Goal: Information Seeking & Learning: Learn about a topic

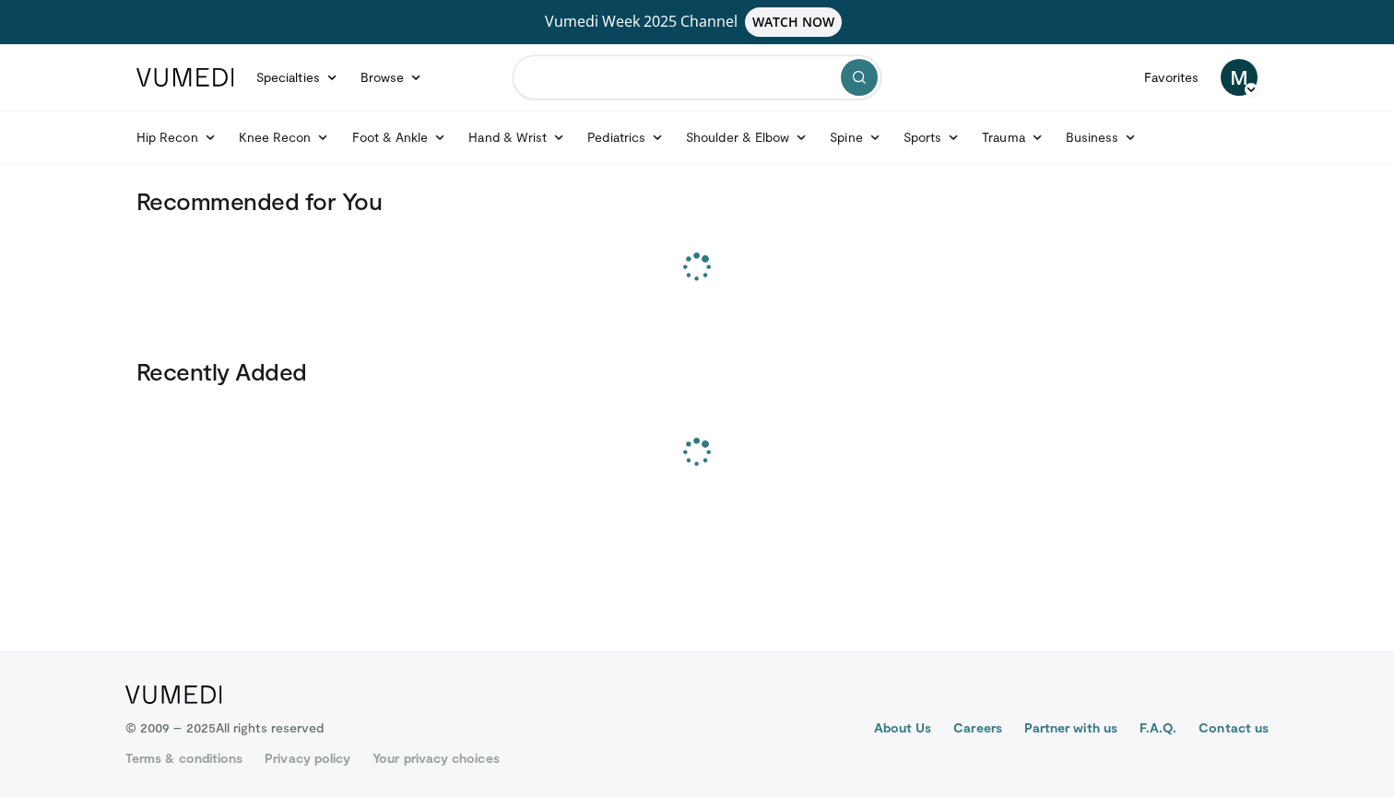
click at [633, 76] on input "Search topics, interventions" at bounding box center [696, 77] width 369 height 44
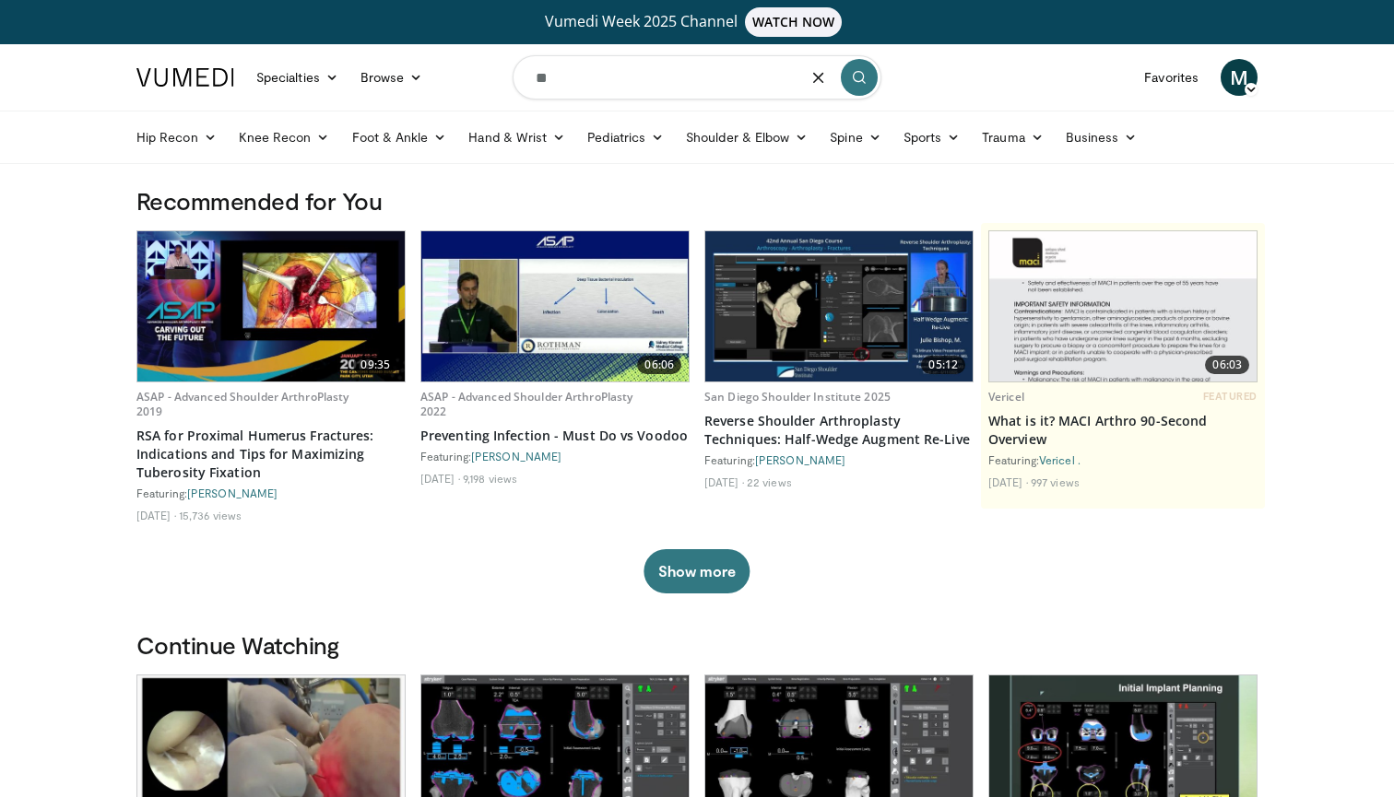
type input "*"
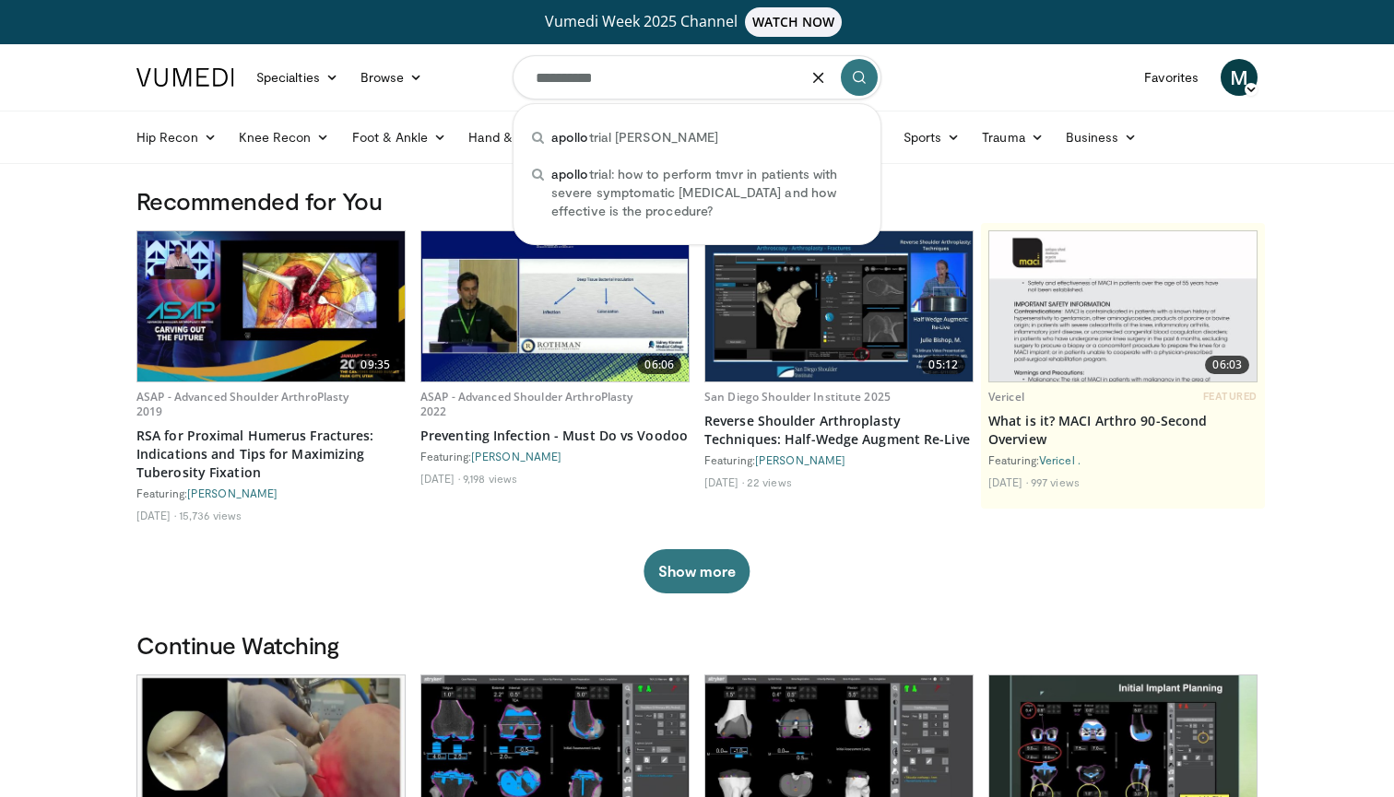
type input "**********"
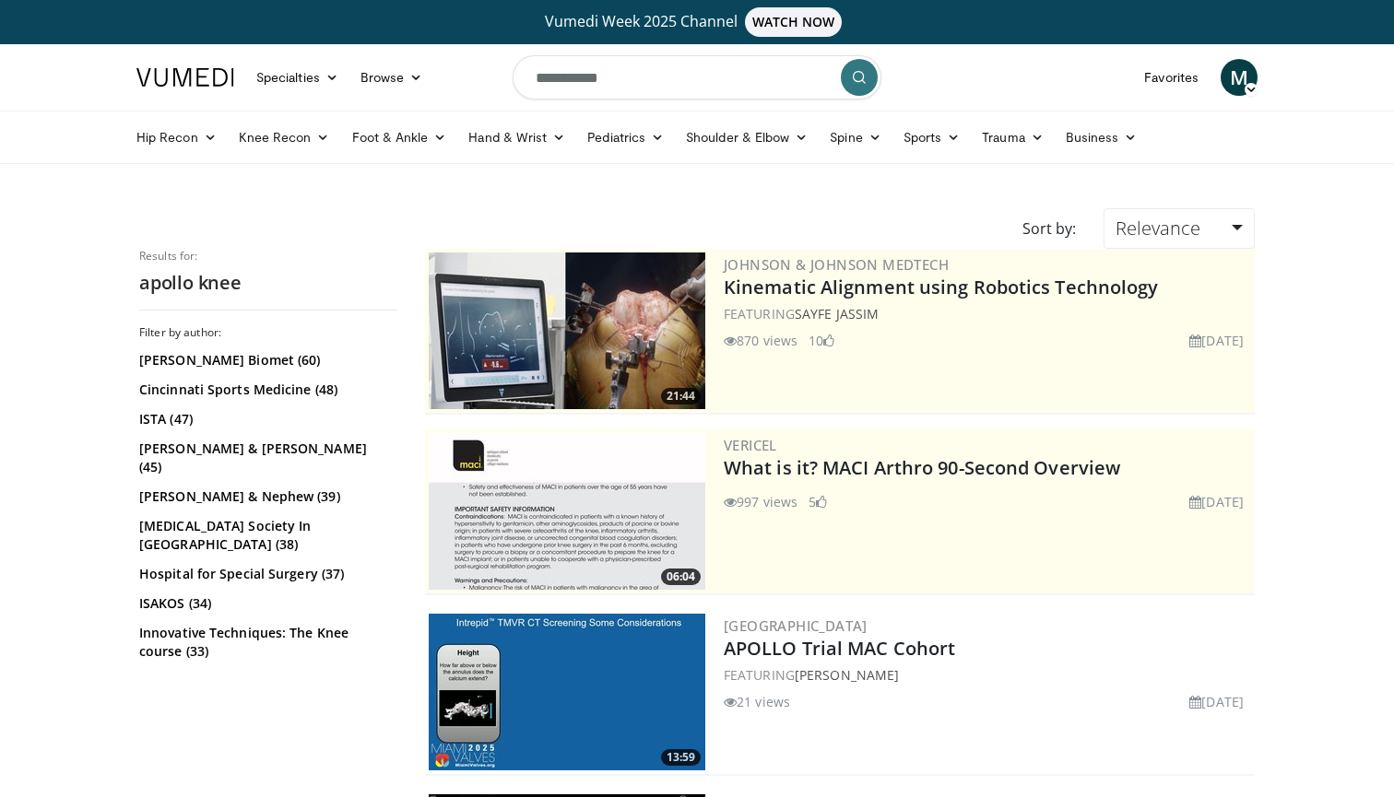
click at [757, 63] on input "**********" at bounding box center [696, 77] width 369 height 44
click at [731, 77] on input "**********" at bounding box center [696, 77] width 369 height 44
type input "**********"
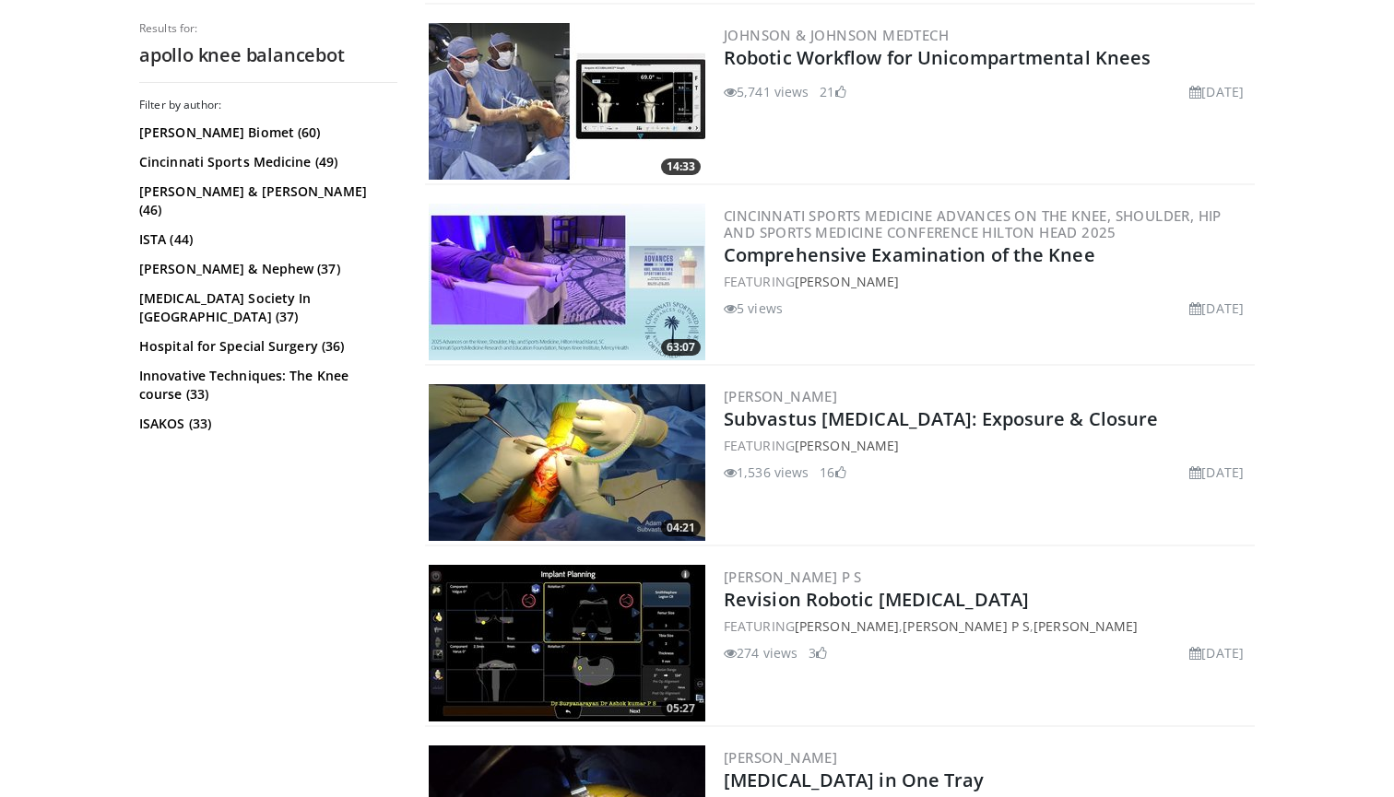
scroll to position [3184, 0]
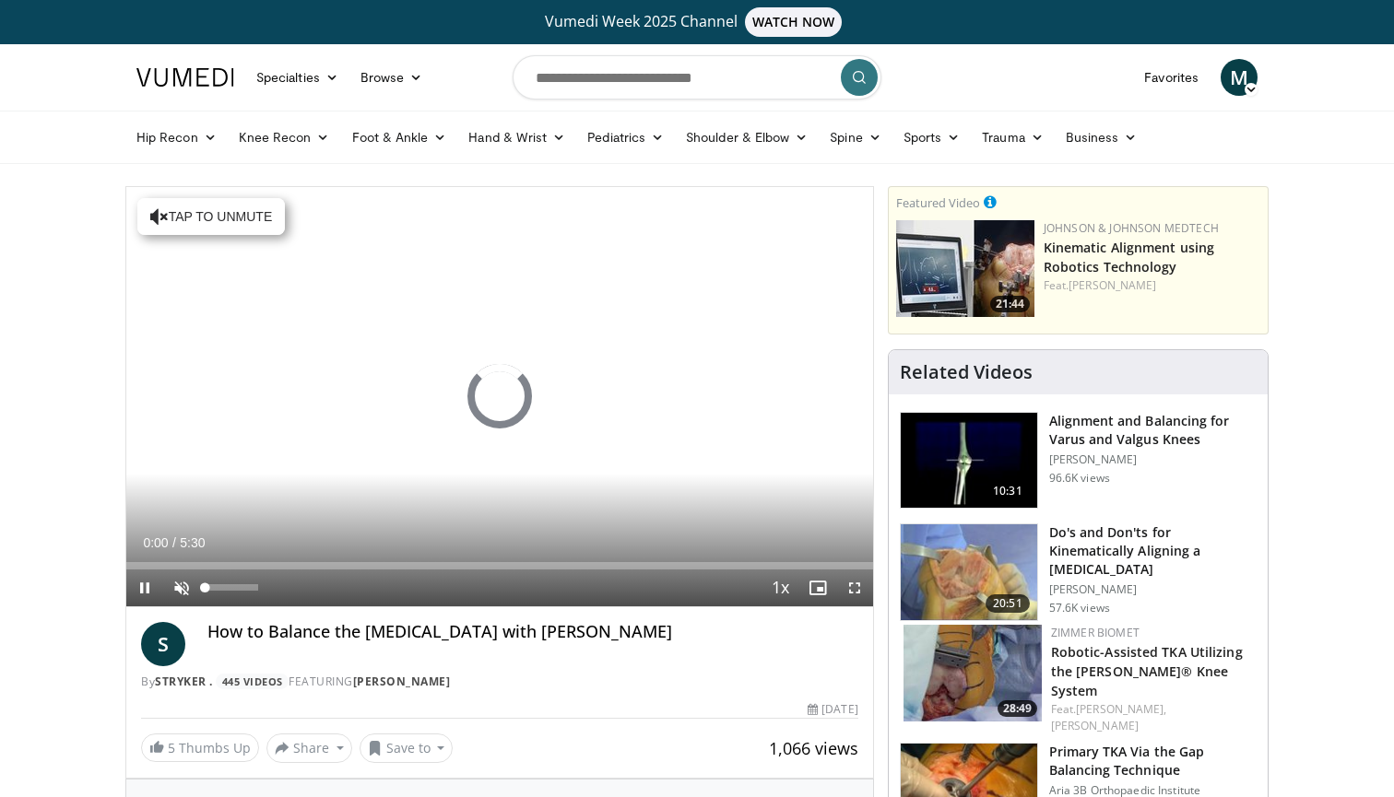
click at [176, 588] on span "Video Player" at bounding box center [181, 588] width 37 height 37
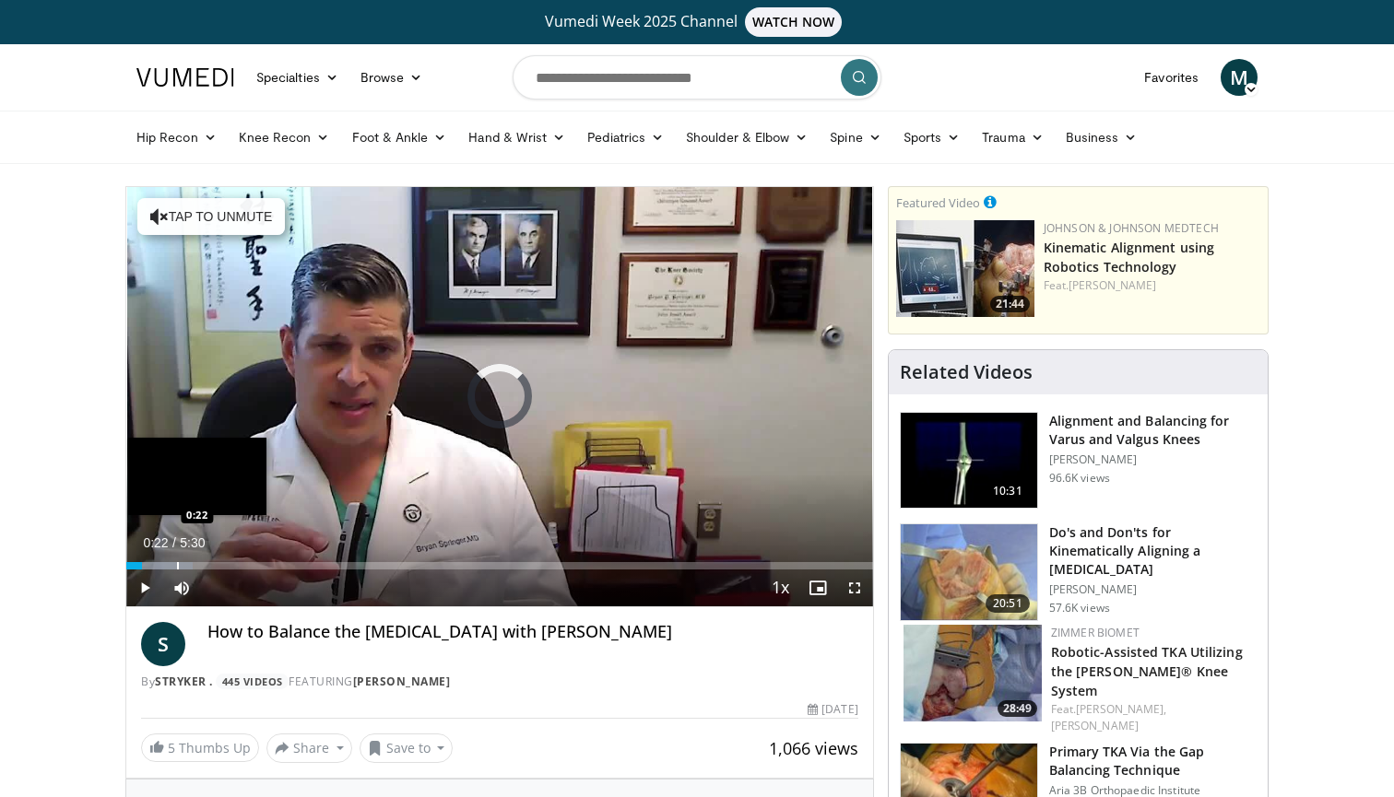
click at [176, 552] on div "Loaded : 8.90% 0:22 0:22" at bounding box center [499, 561] width 747 height 18
click at [206, 562] on div "Progress Bar" at bounding box center [207, 565] width 2 height 7
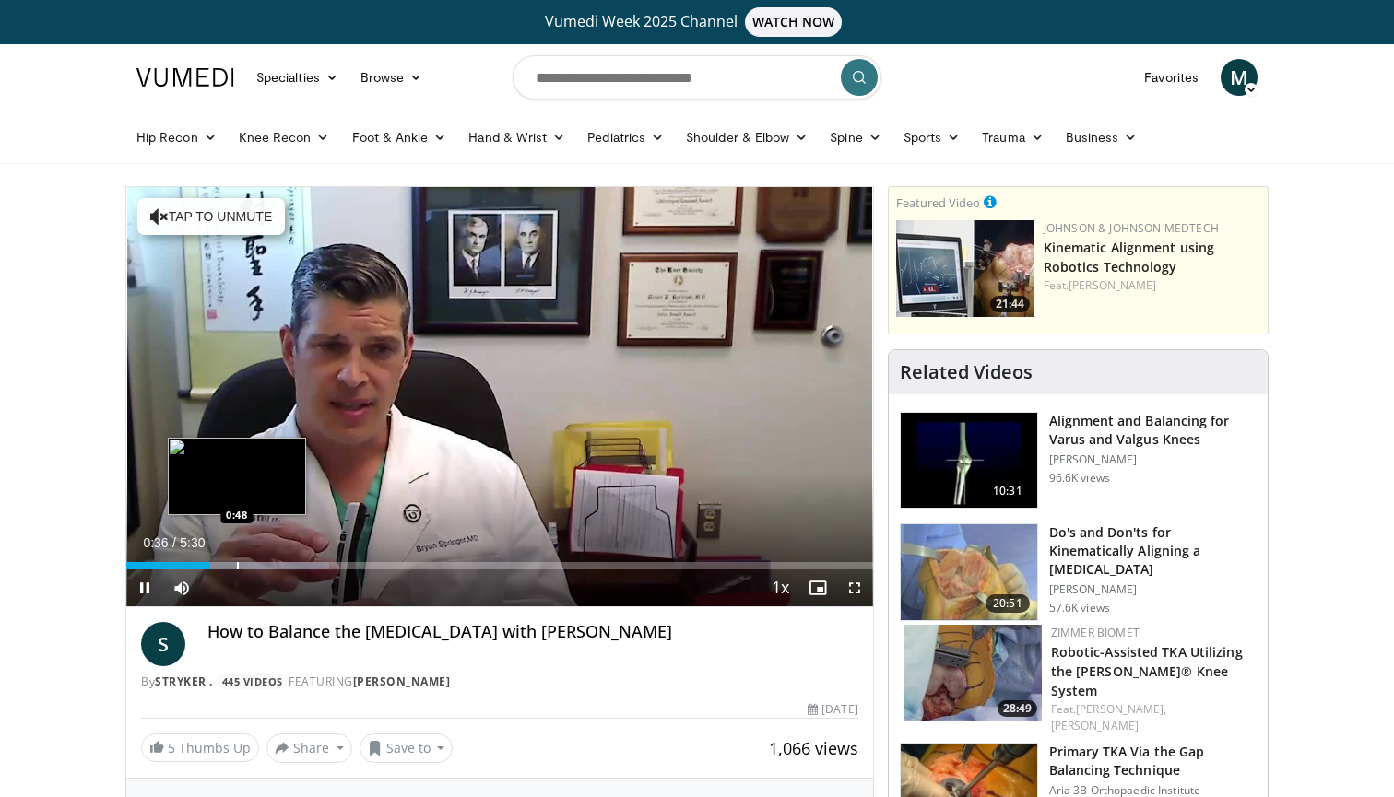
click at [238, 560] on div "Loaded : 27.22% 0:37 0:48" at bounding box center [499, 561] width 747 height 18
click at [265, 559] on div "Loaded : 30.24% 0:50 1:01" at bounding box center [499, 561] width 747 height 18
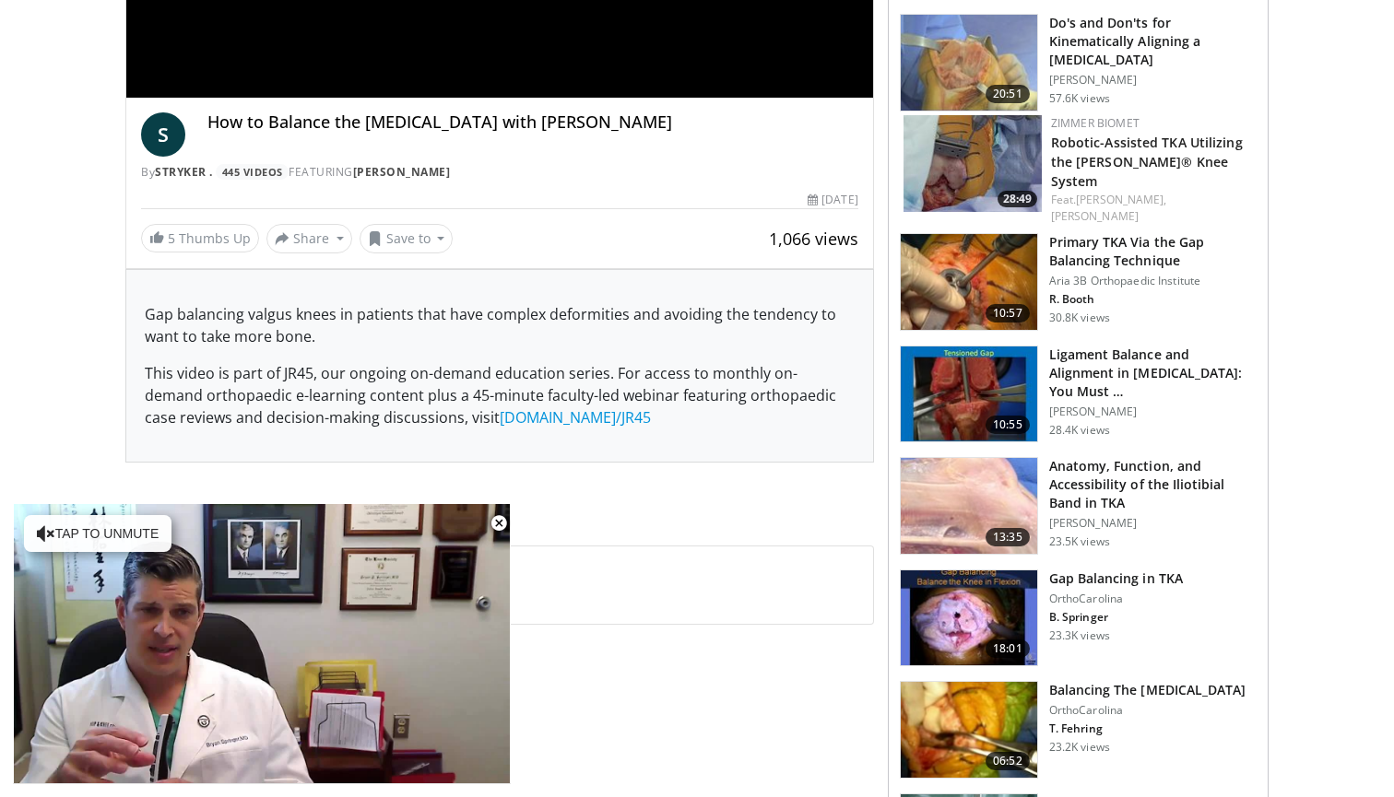
scroll to position [510, 0]
click at [623, 511] on span "Comments 0" at bounding box center [499, 519] width 748 height 24
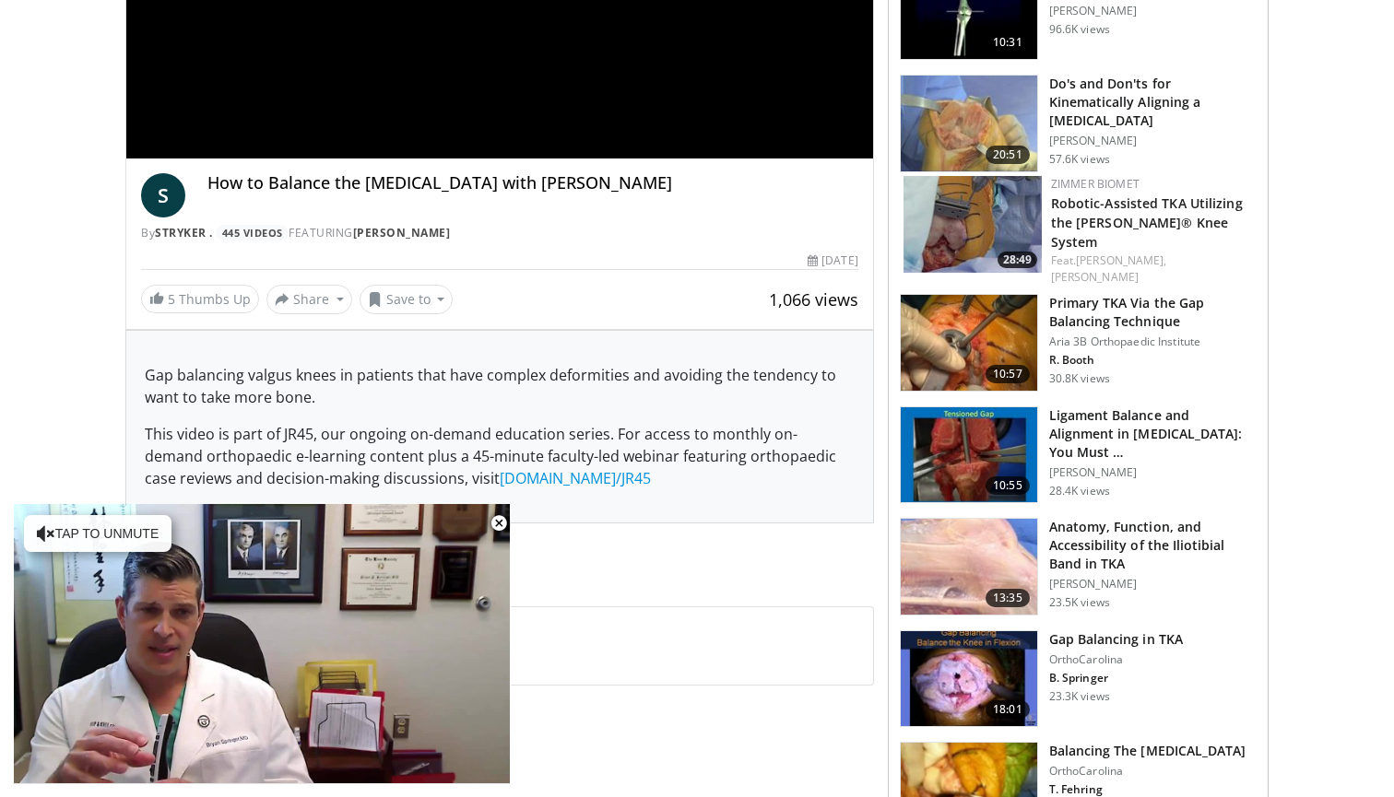
scroll to position [108, 0]
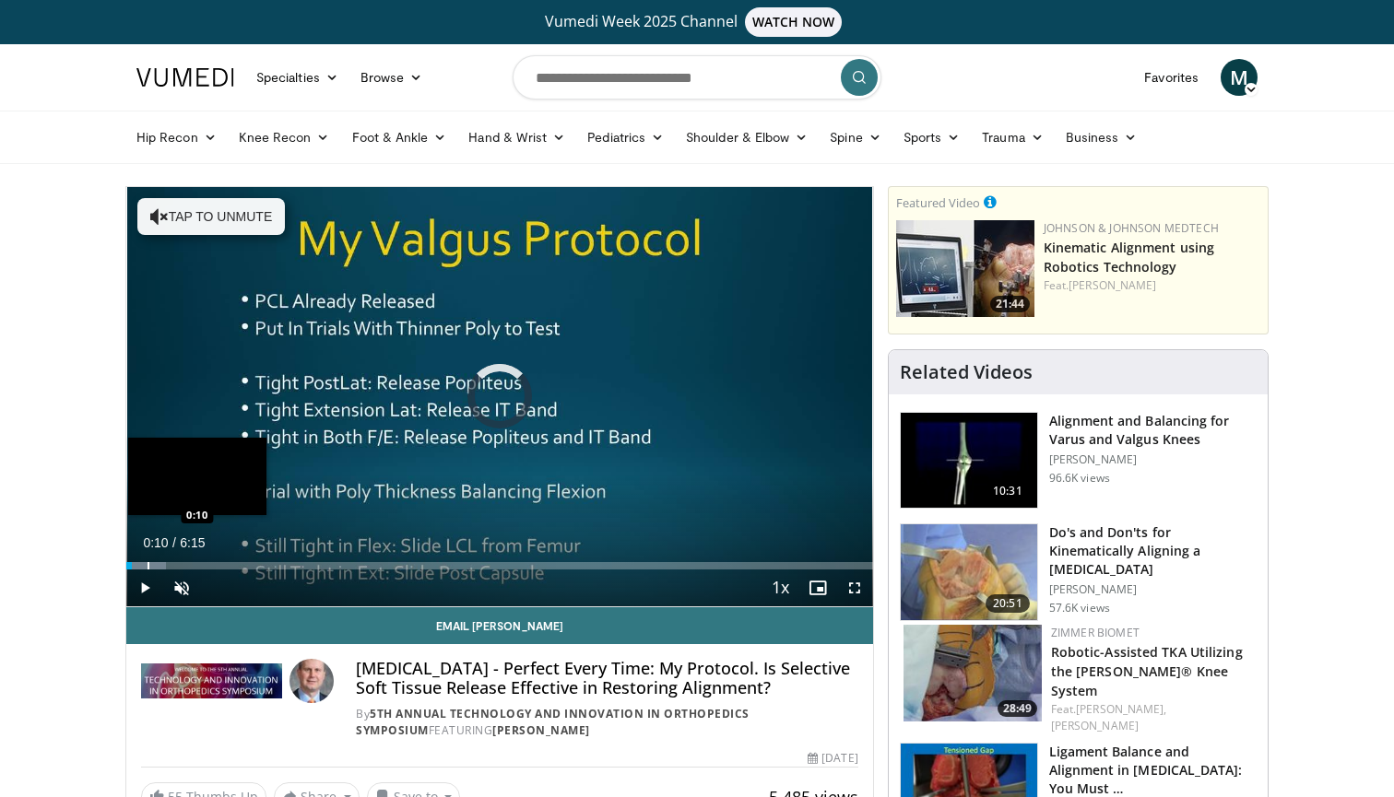
click at [147, 559] on div "Loaded : 5.29% 0:10 0:10" at bounding box center [499, 561] width 747 height 18
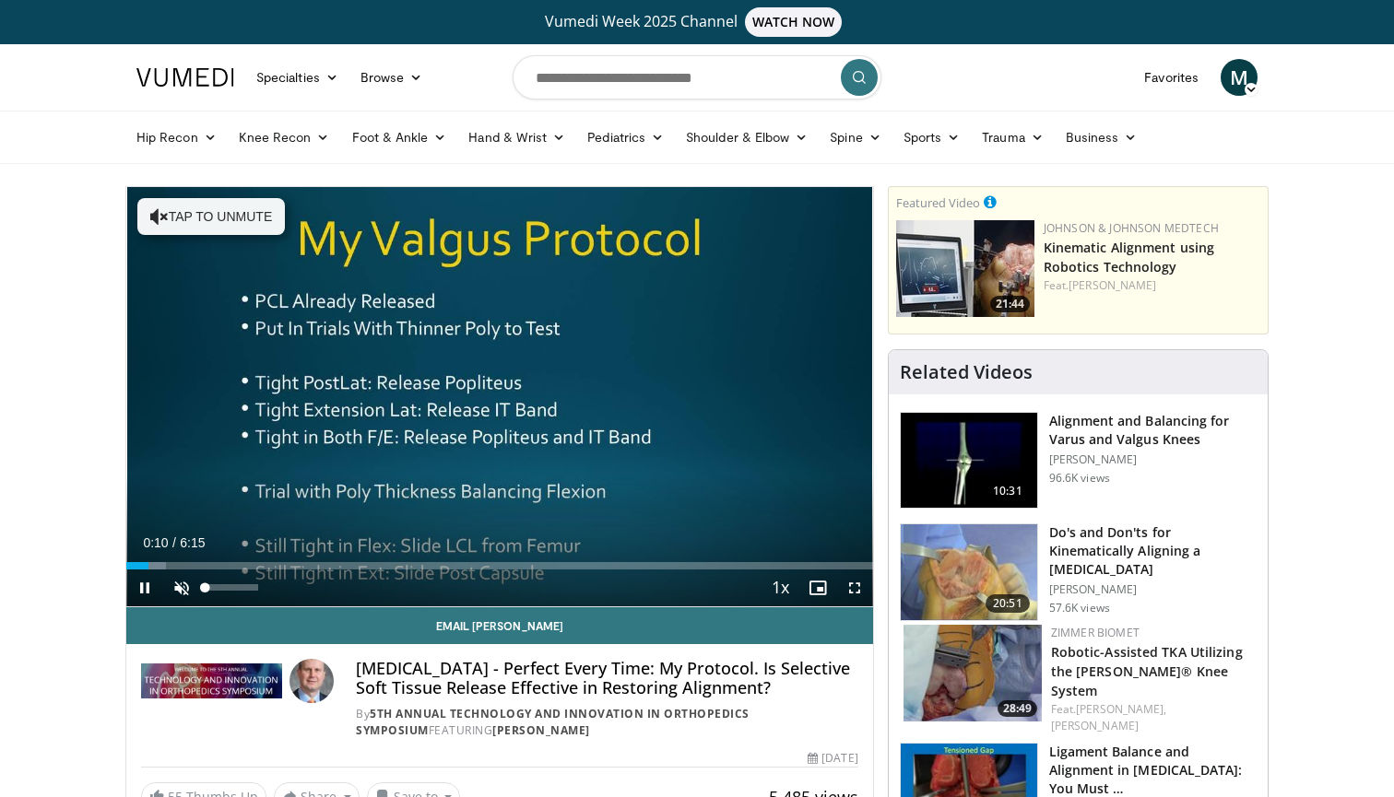
click at [181, 586] on span "Video Player" at bounding box center [181, 588] width 37 height 37
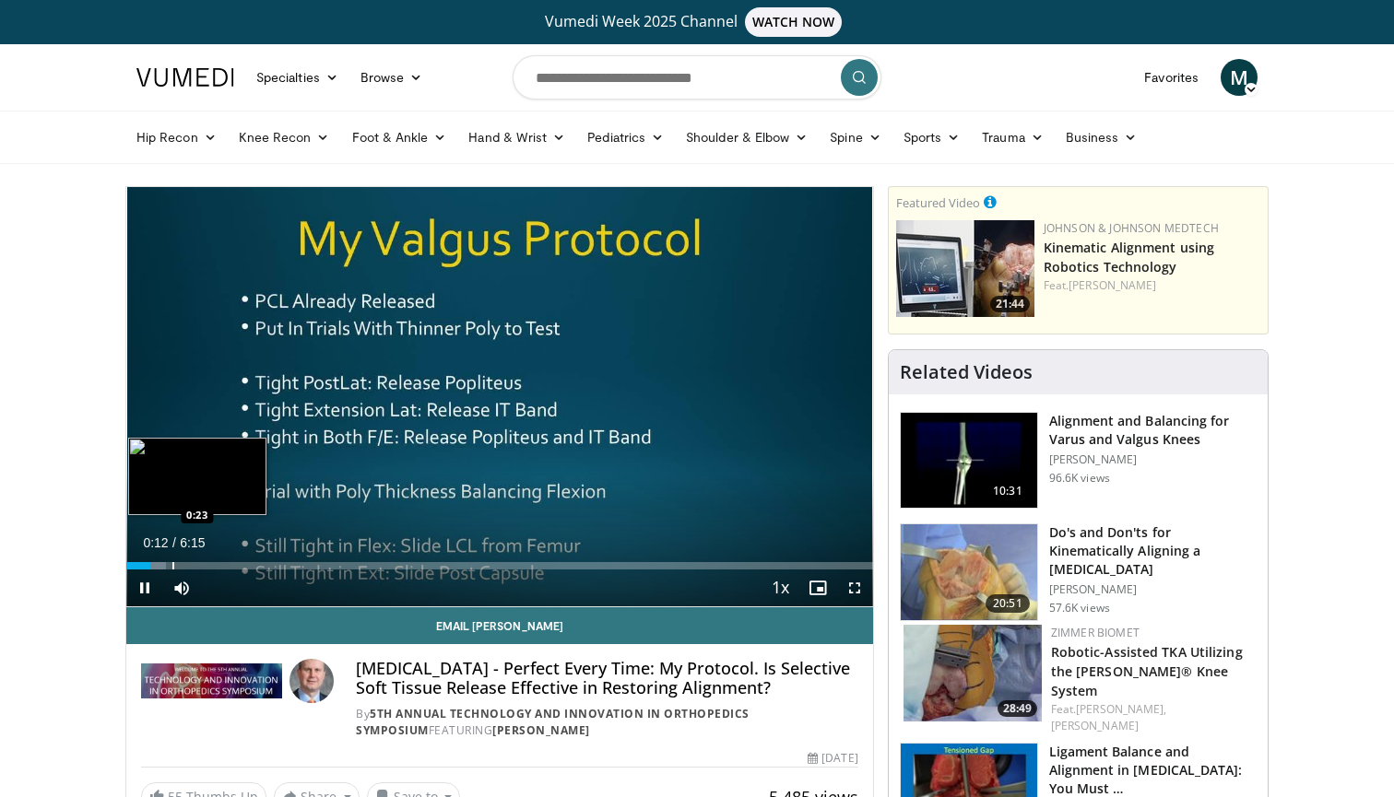
click at [172, 559] on div "Loaded : 5.33% 0:12 0:23" at bounding box center [499, 561] width 747 height 18
click at [211, 559] on div "Loaded : 18.67% 0:32 0:42" at bounding box center [499, 561] width 747 height 18
click at [250, 563] on div "Progress Bar" at bounding box center [249, 565] width 2 height 7
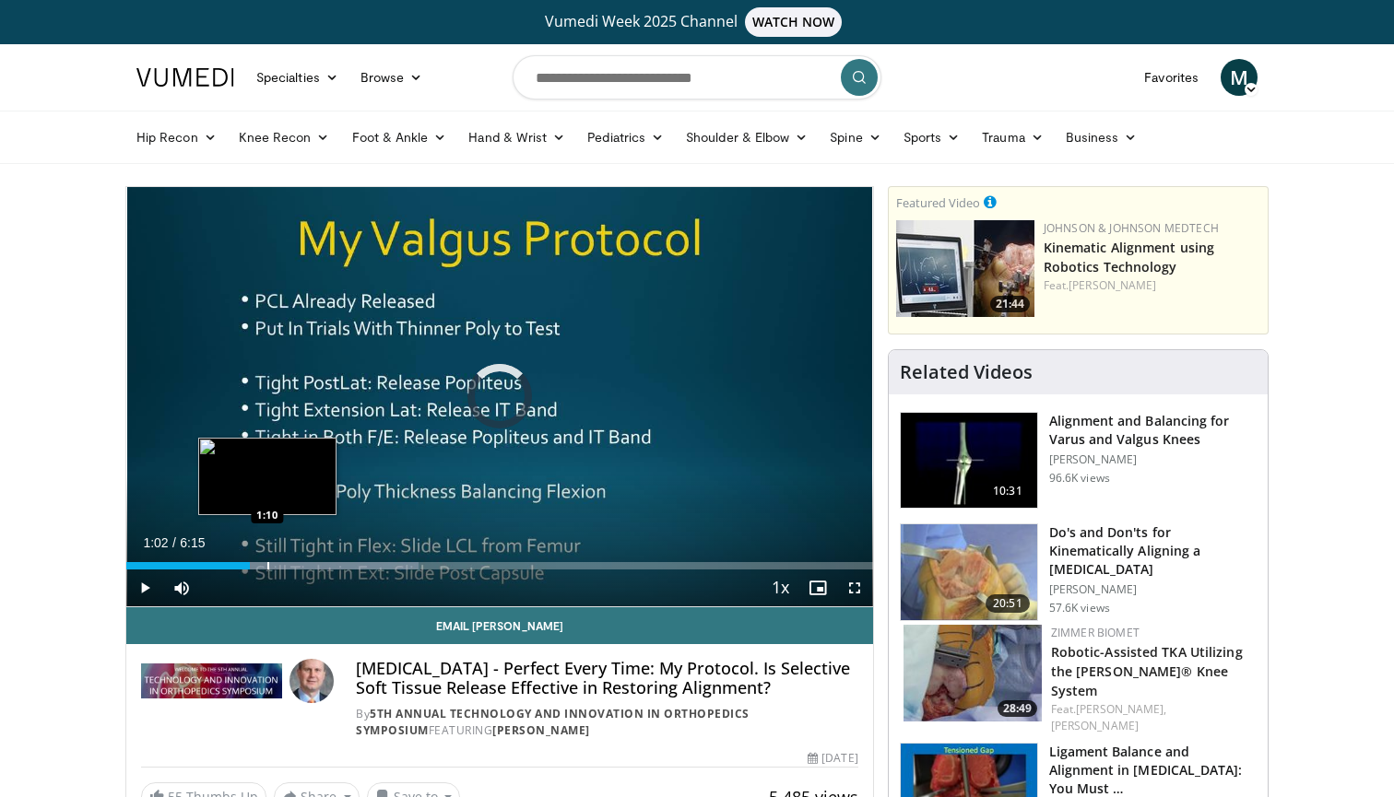
click at [267, 563] on div "Progress Bar" at bounding box center [268, 565] width 2 height 7
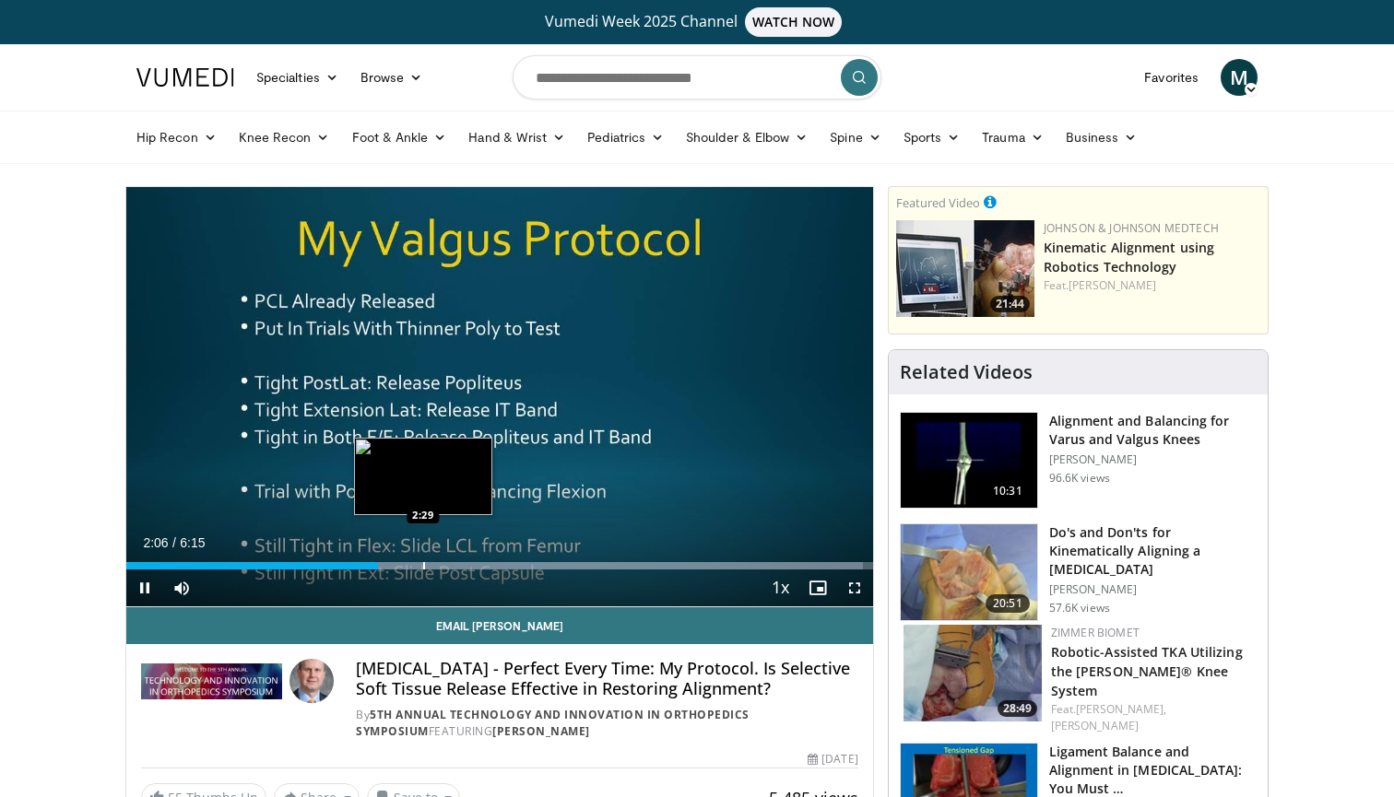
click at [423, 567] on div "Progress Bar" at bounding box center [424, 565] width 2 height 7
click at [418, 563] on div "Progress Bar" at bounding box center [419, 565] width 2 height 7
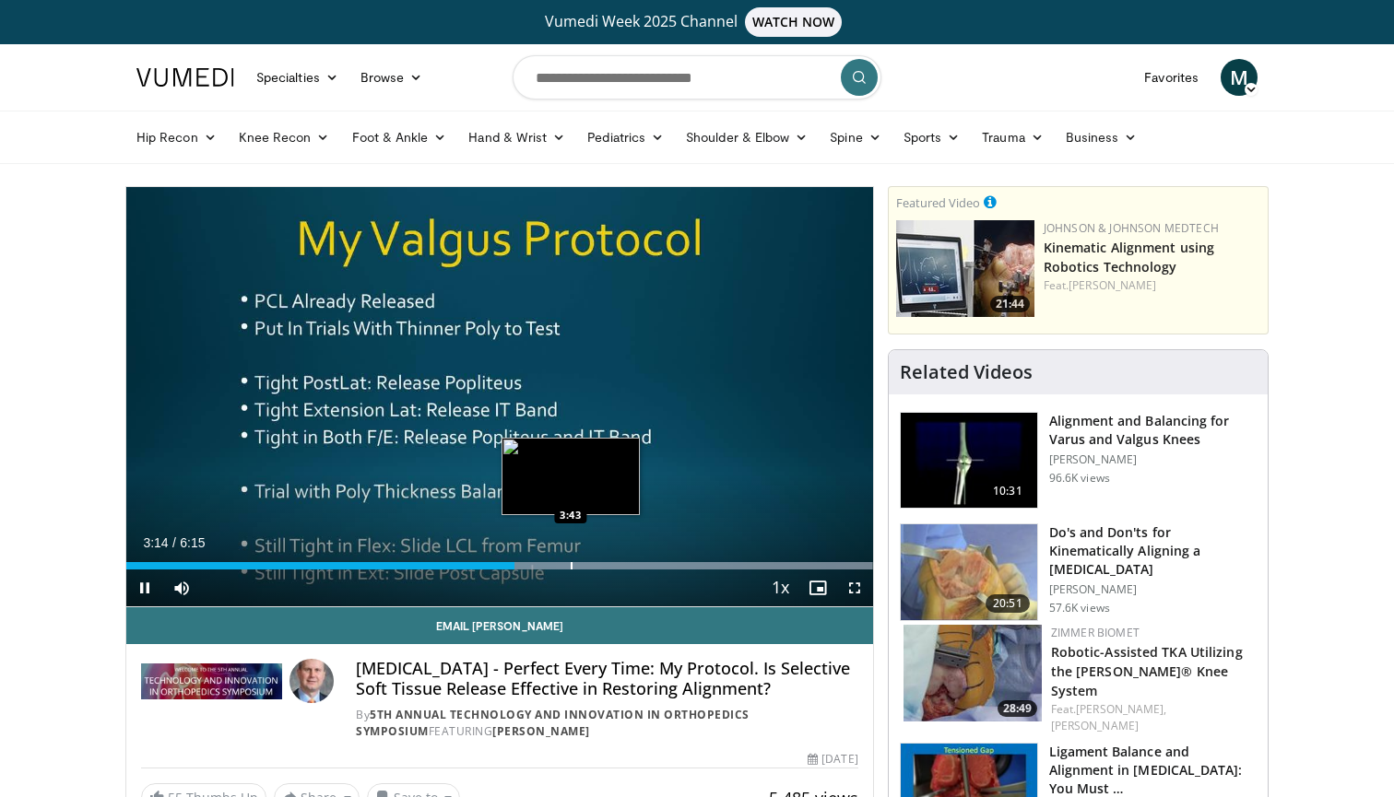
click at [571, 562] on div "Progress Bar" at bounding box center [572, 565] width 2 height 7
click at [601, 564] on div "Progress Bar" at bounding box center [601, 565] width 2 height 7
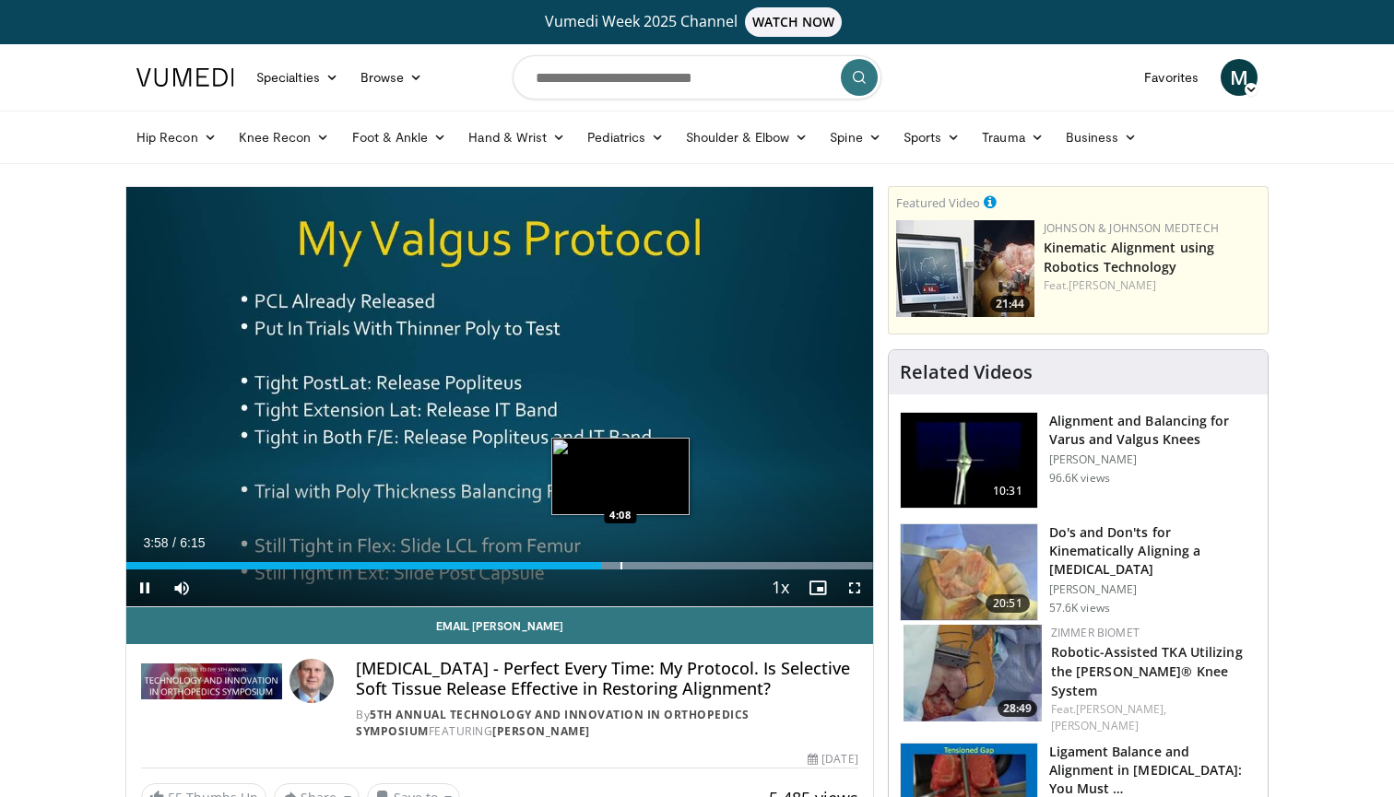
click at [621, 564] on div "Progress Bar" at bounding box center [621, 565] width 2 height 7
click at [677, 559] on div "Loaded : 99.98% 4:15 4:36" at bounding box center [499, 561] width 747 height 18
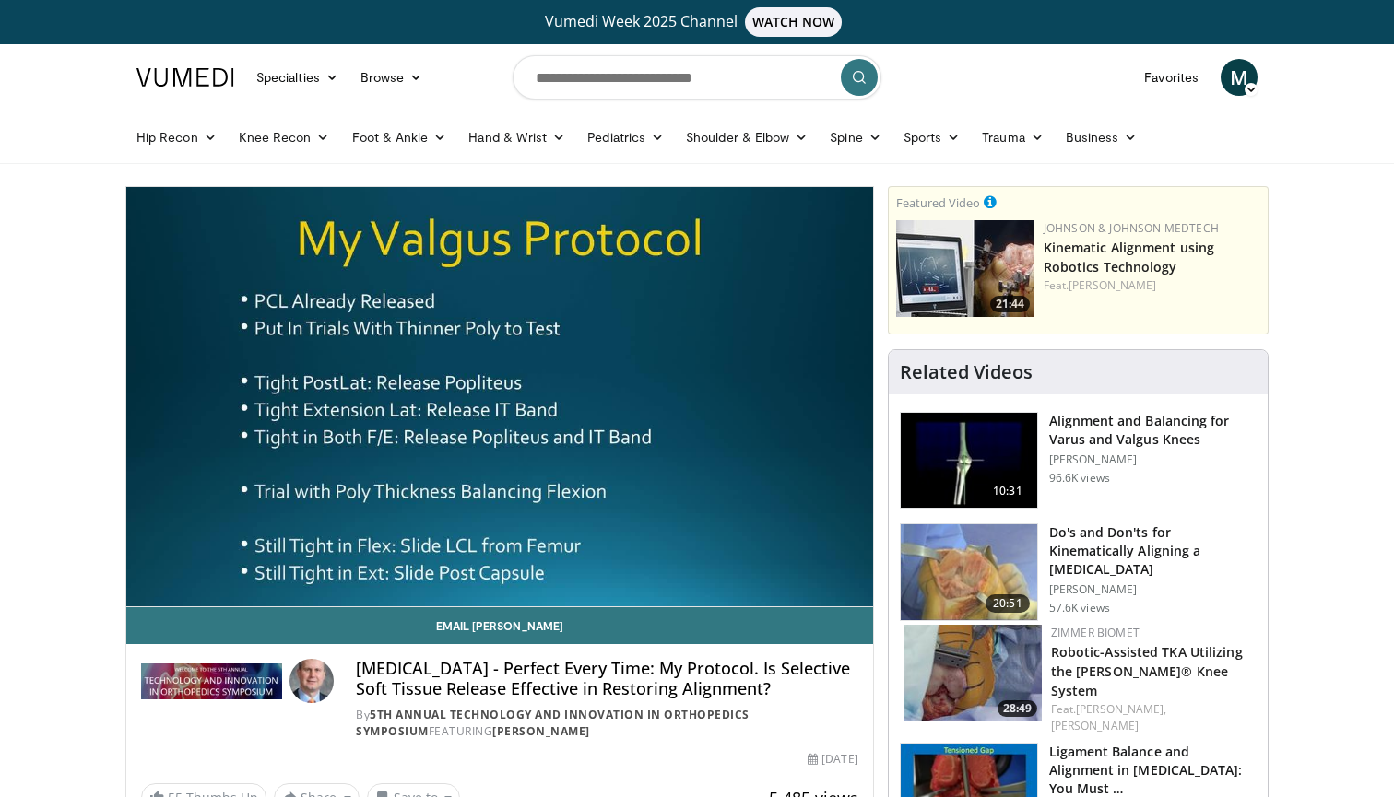
click at [679, 599] on div "Progress Bar" at bounding box center [678, 602] width 2 height 7
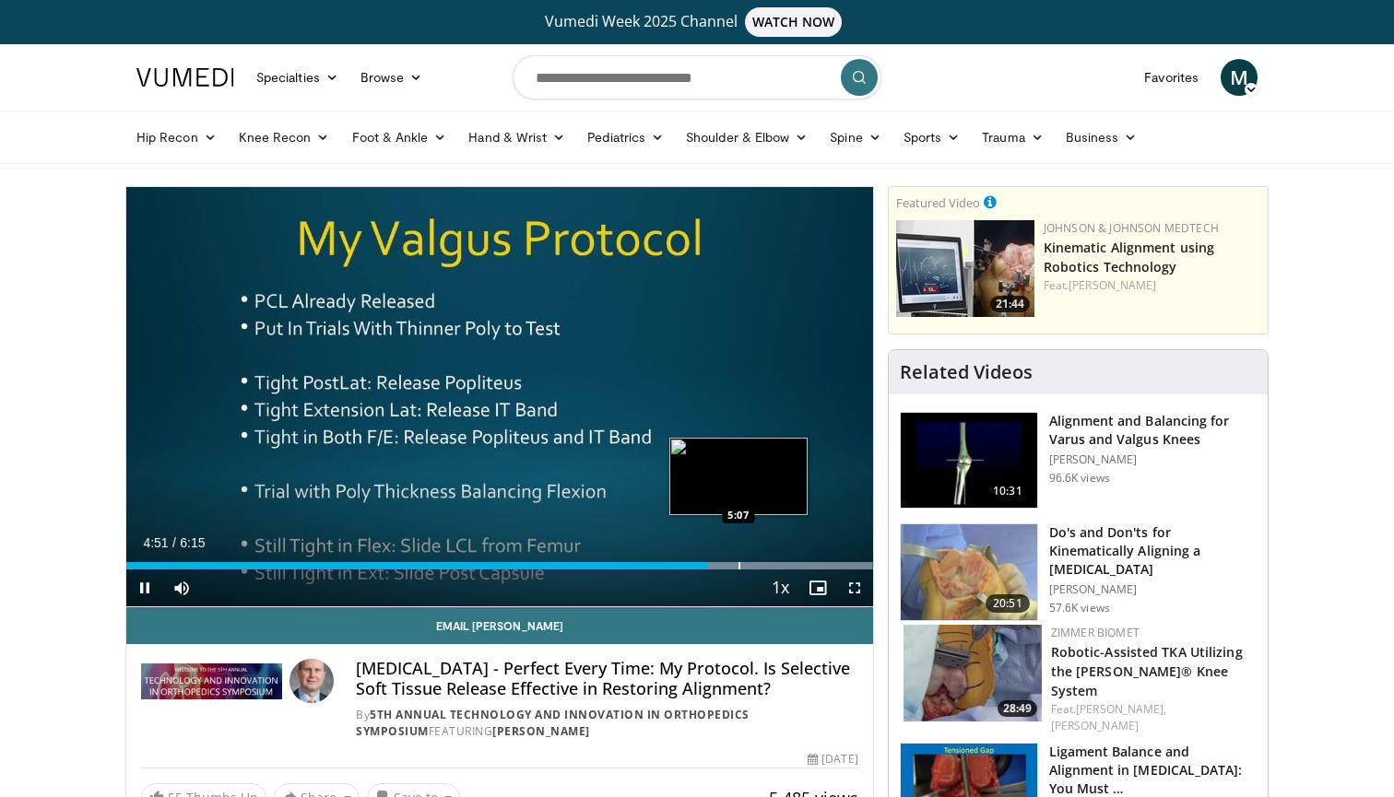
click at [738, 569] on div "Progress Bar" at bounding box center [739, 565] width 2 height 7
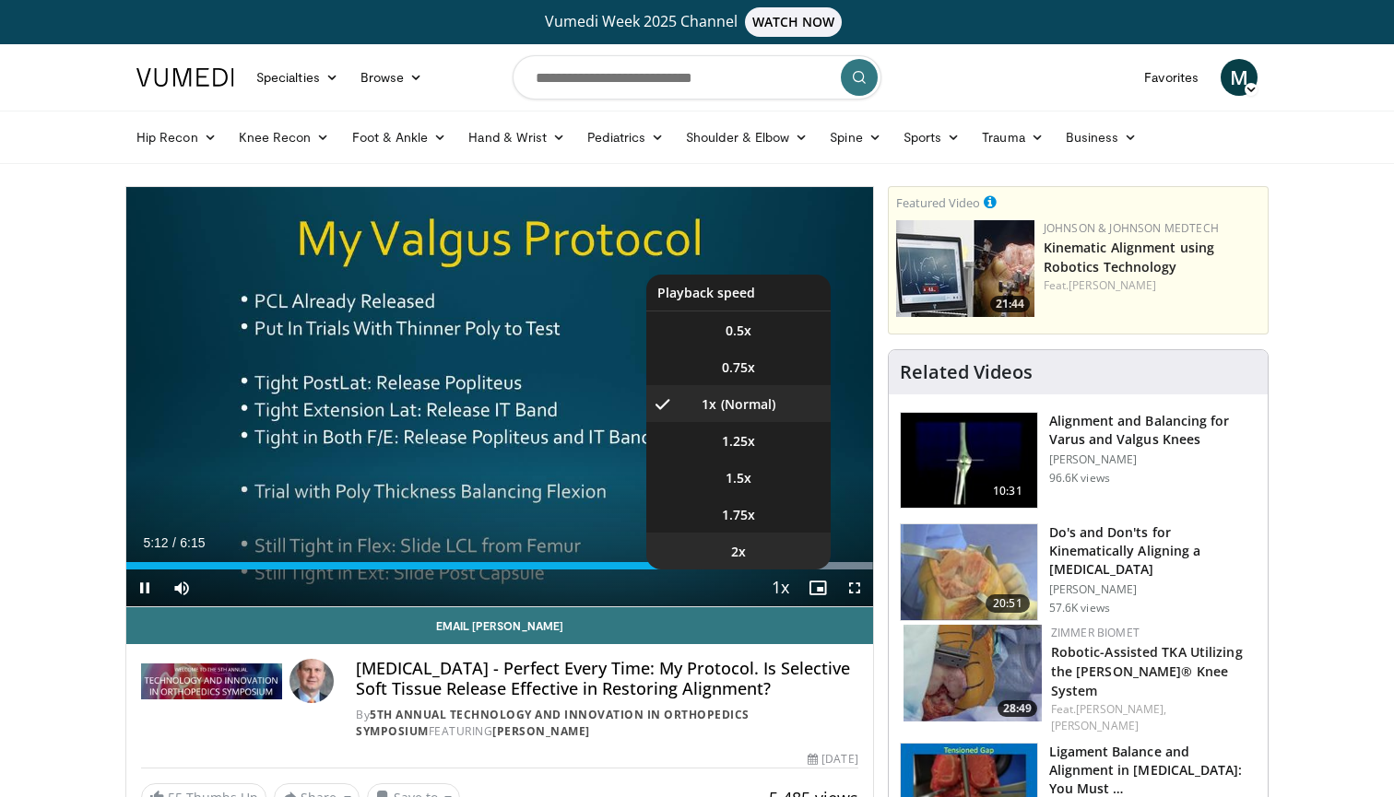
click at [792, 567] on li "2x" at bounding box center [738, 551] width 184 height 37
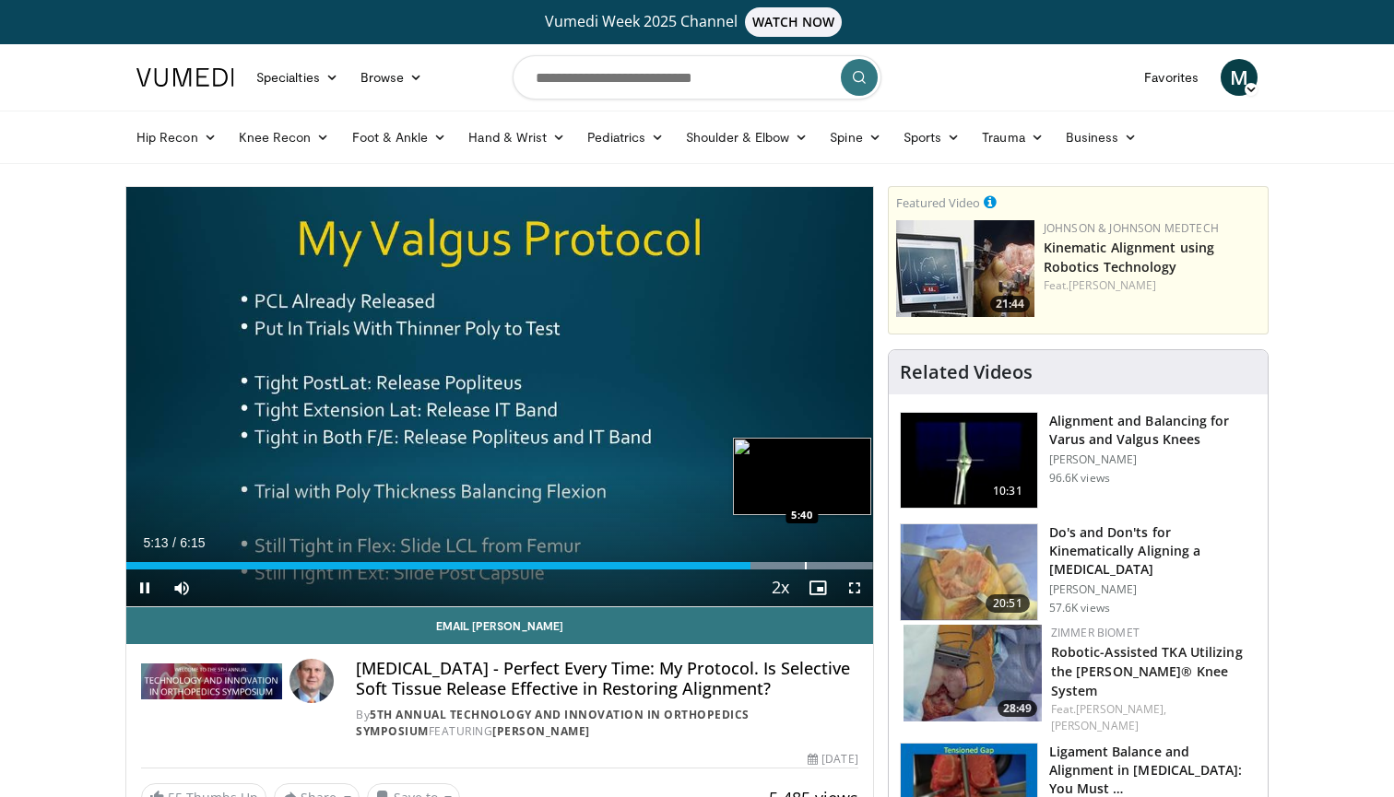
click at [806, 567] on div "Progress Bar" at bounding box center [806, 565] width 2 height 7
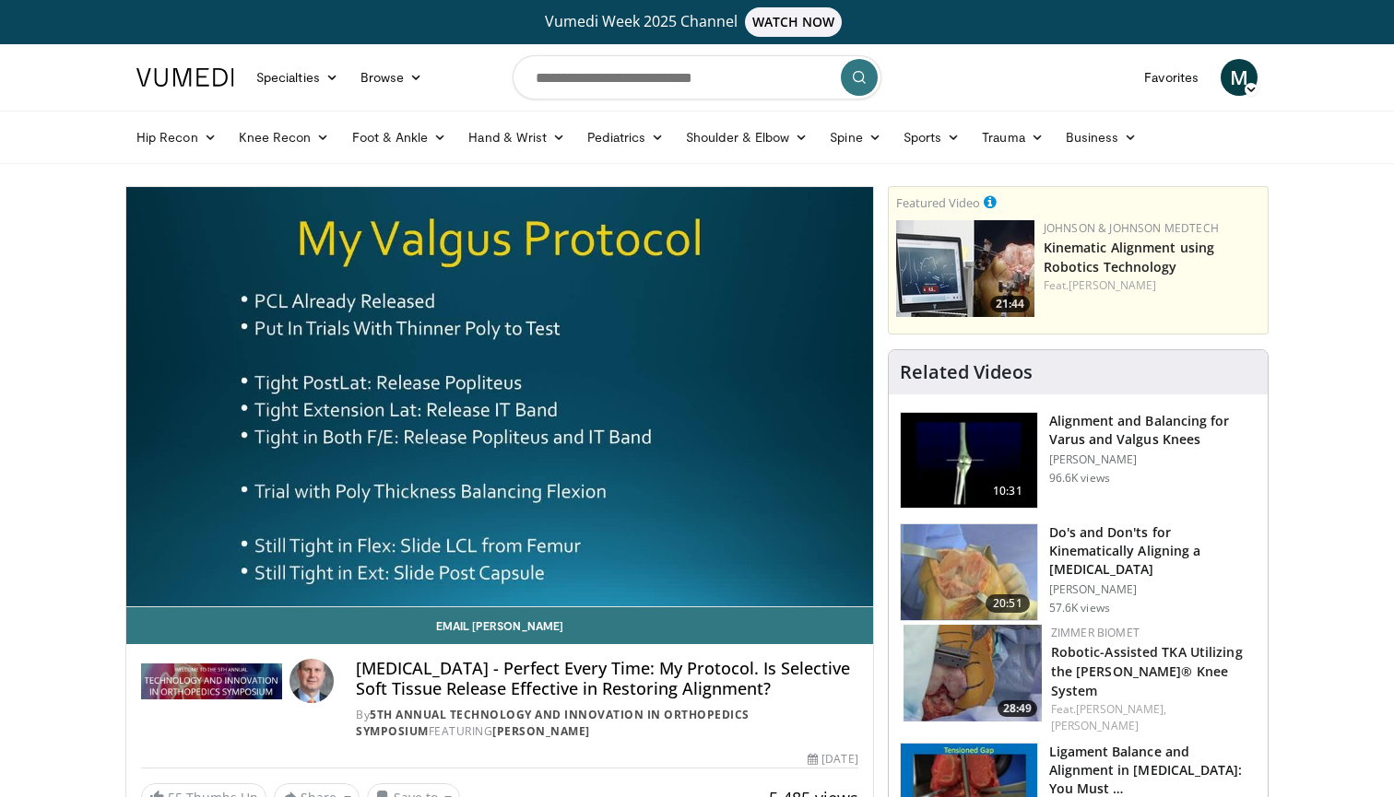
click at [669, 567] on div "Progress Bar" at bounding box center [670, 565] width 2 height 7
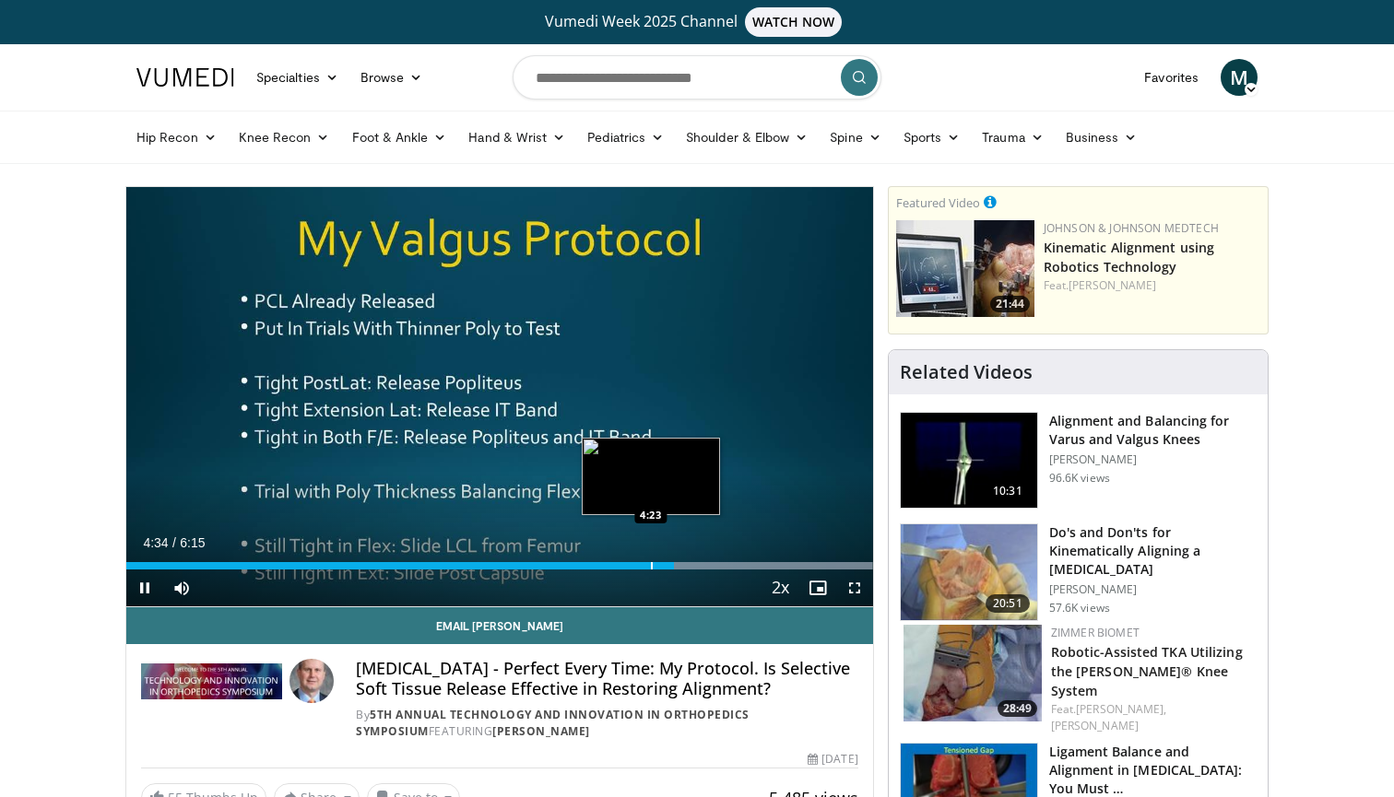
click at [651, 569] on div "Progress Bar" at bounding box center [652, 565] width 2 height 7
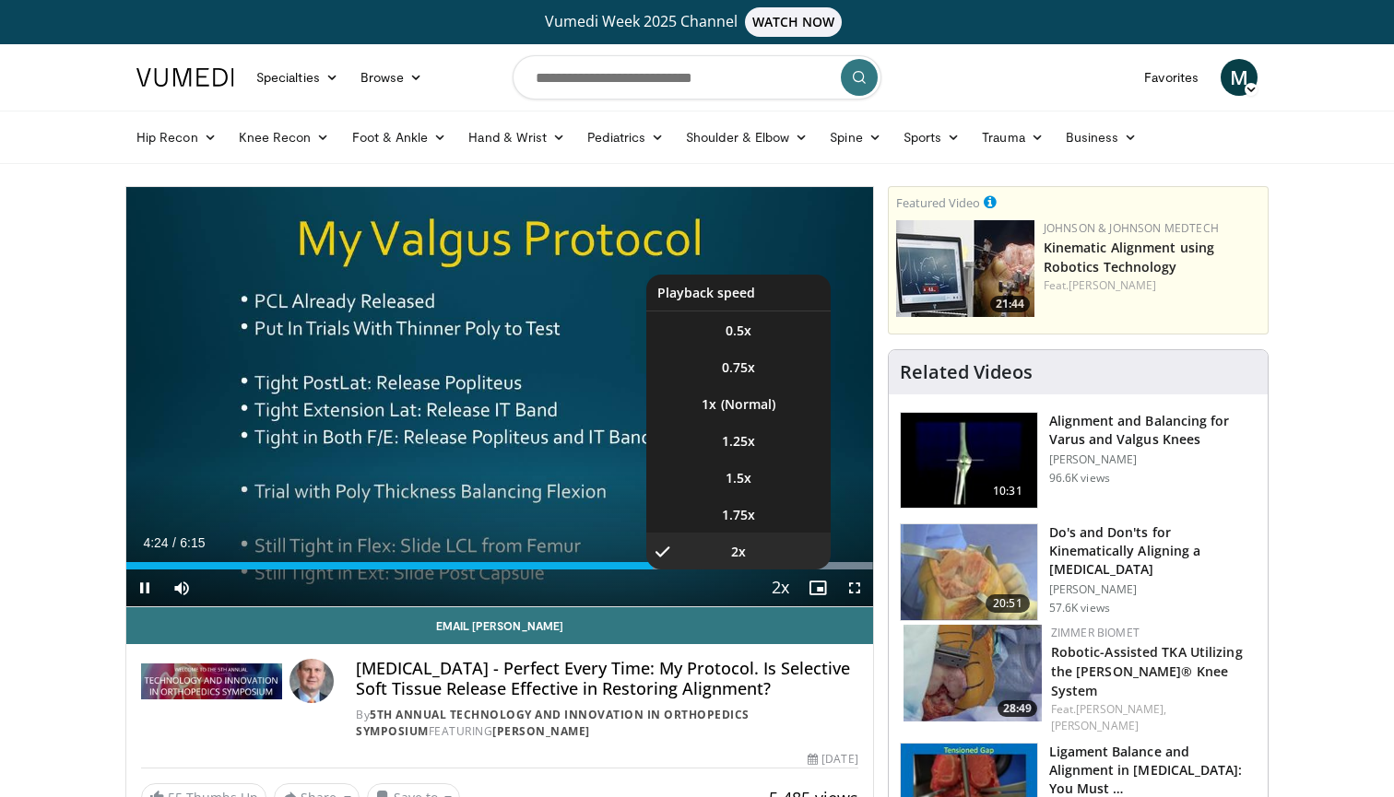
click at [774, 592] on span "Video Player" at bounding box center [781, 589] width 26 height 37
click at [726, 400] on li "1x" at bounding box center [738, 403] width 184 height 37
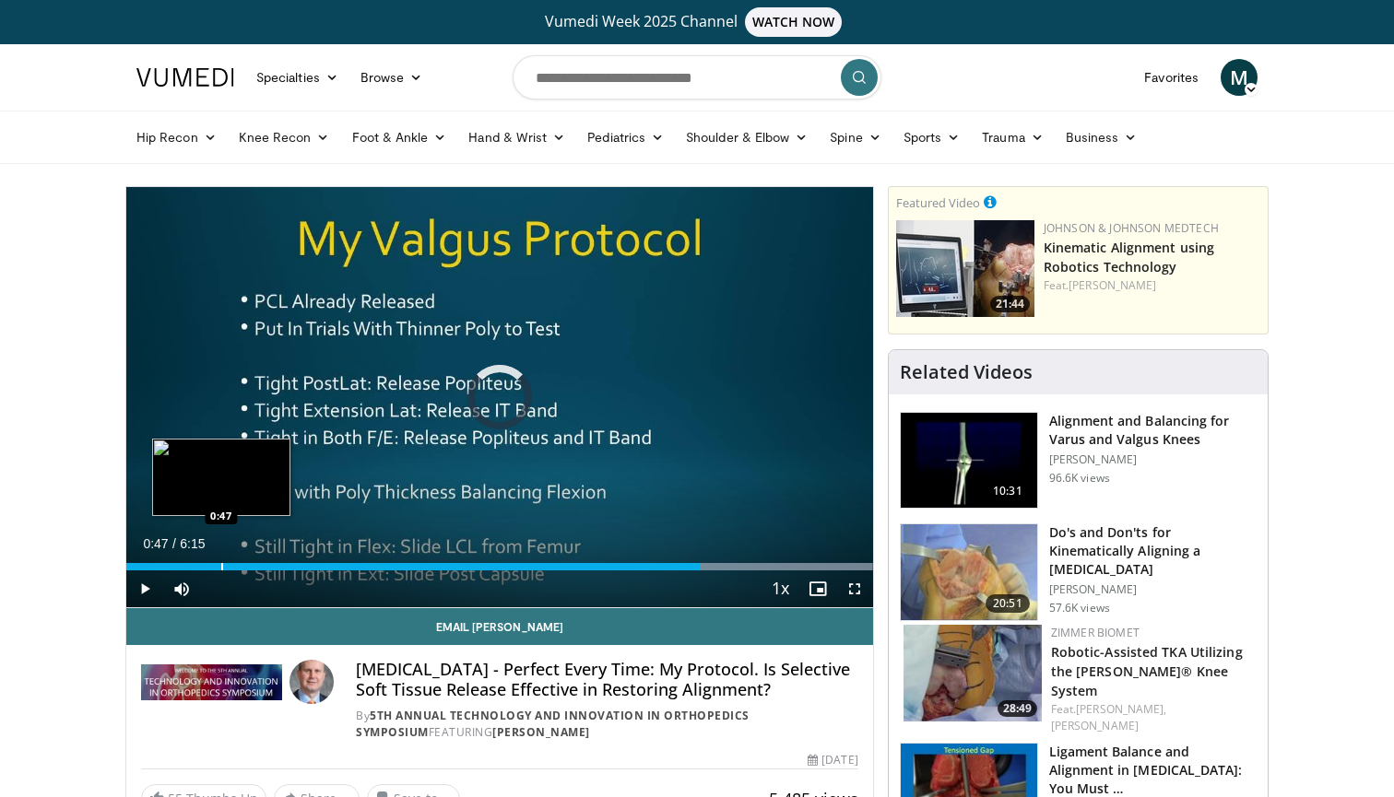
click at [221, 566] on div "Progress Bar" at bounding box center [222, 566] width 2 height 7
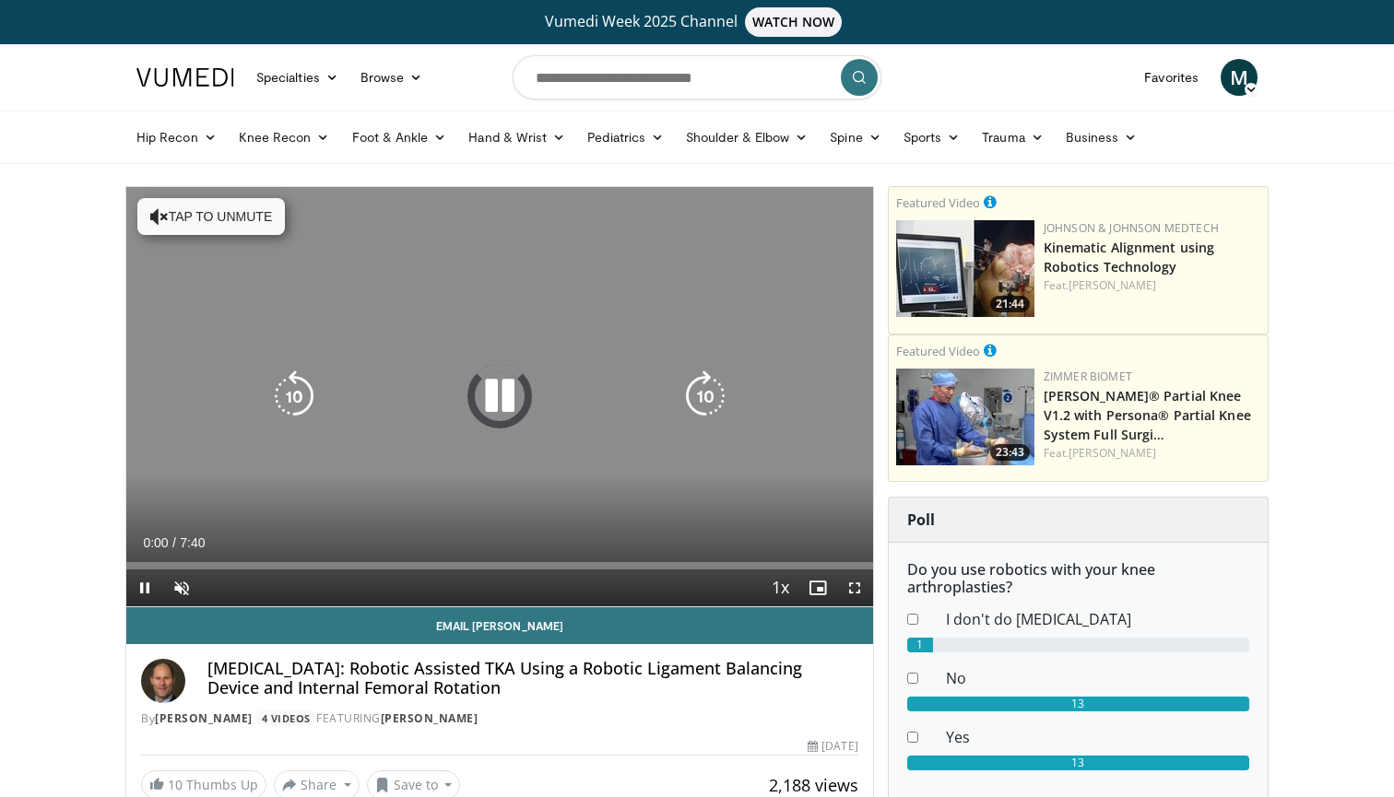
click at [212, 211] on button "Tap to unmute" at bounding box center [210, 216] width 147 height 37
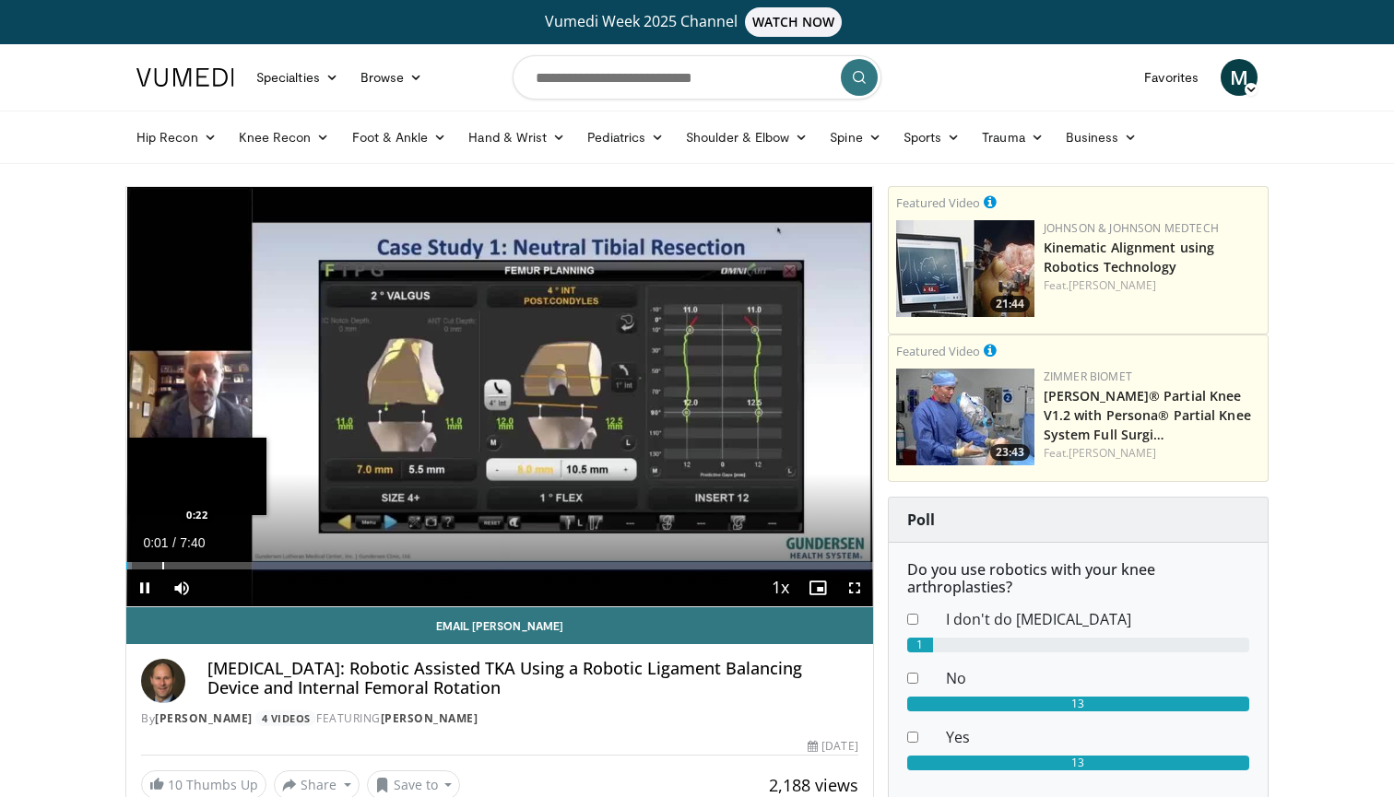
click at [162, 558] on div "Loaded : 0.79% 0:01 0:22" at bounding box center [499, 561] width 747 height 18
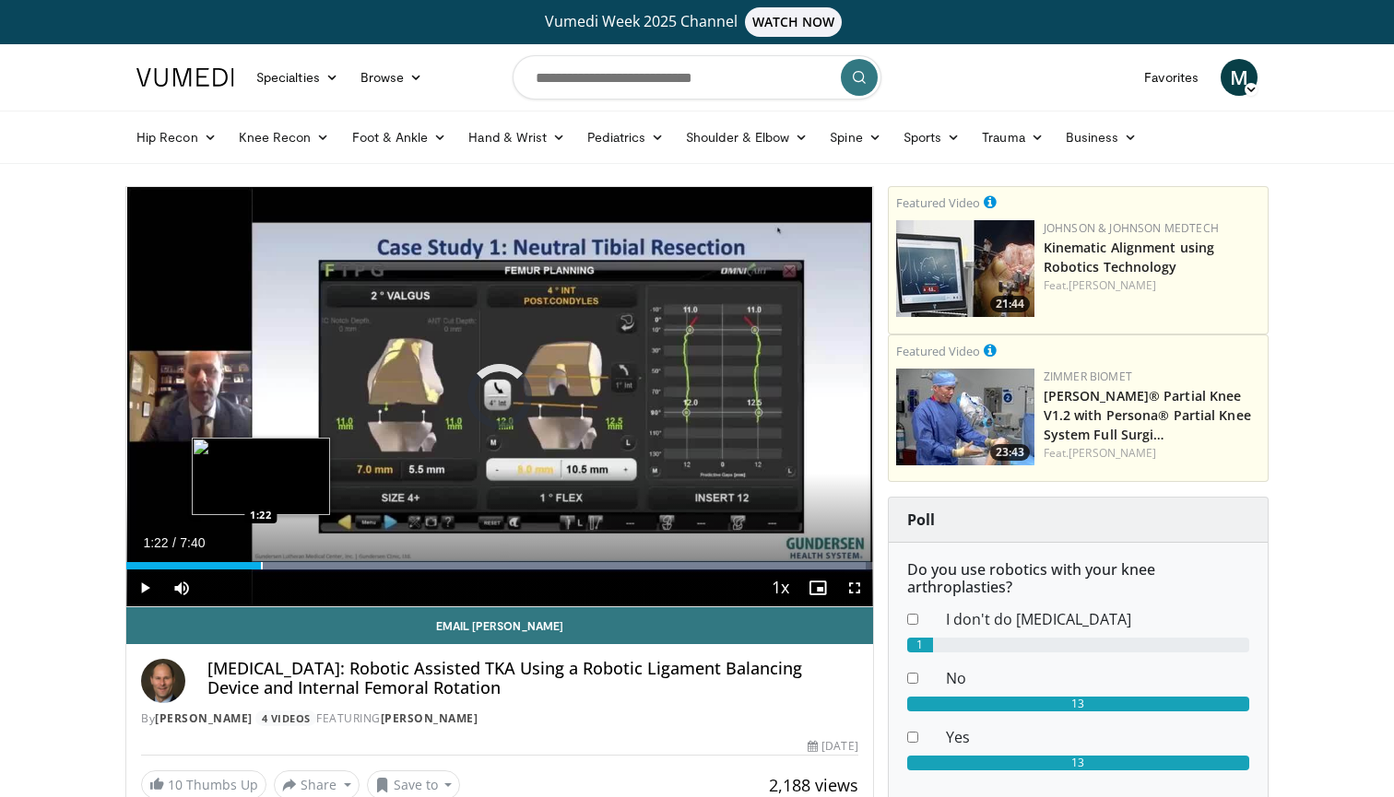
click at [261, 567] on div "Progress Bar" at bounding box center [262, 565] width 2 height 7
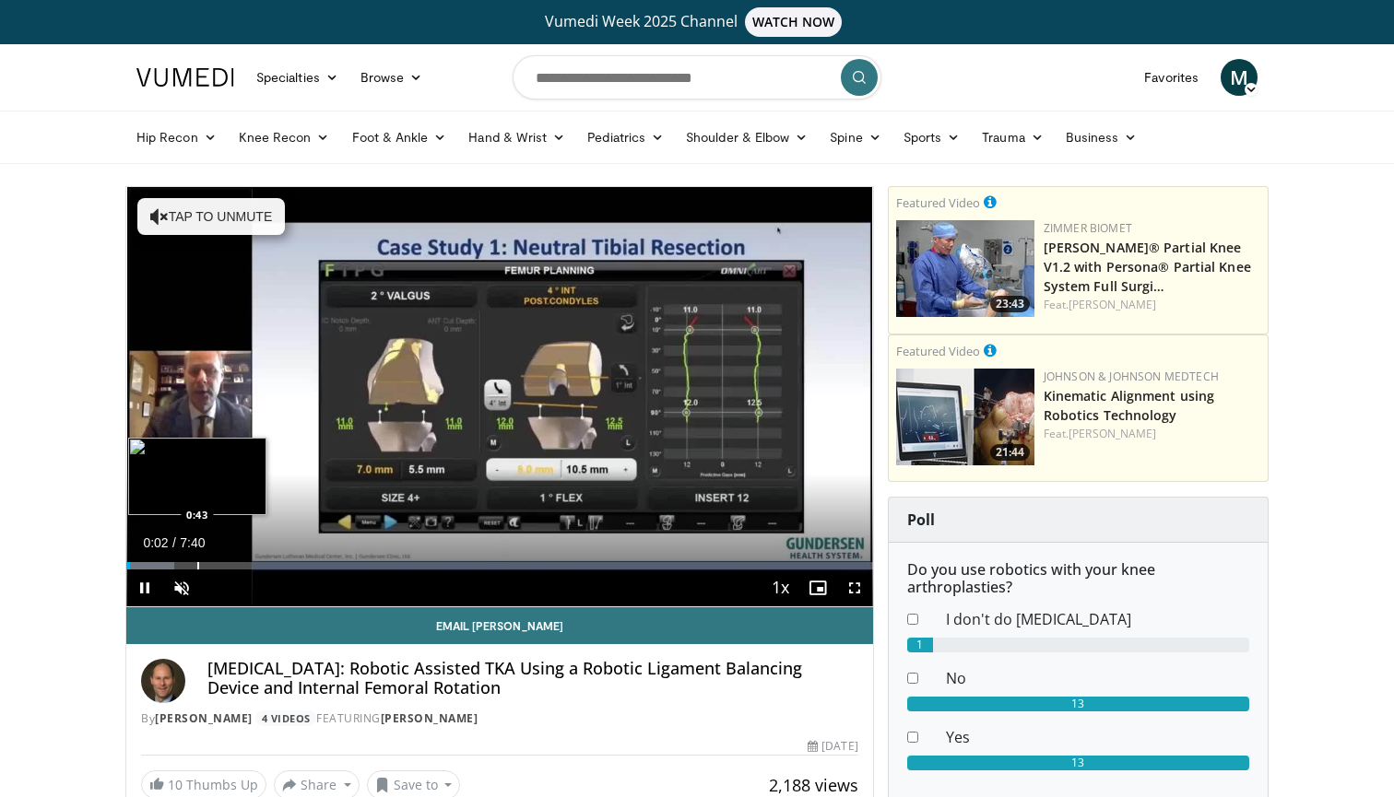
click at [201, 558] on div "Loaded : 6.39% 0:02 0:43" at bounding box center [499, 561] width 747 height 18
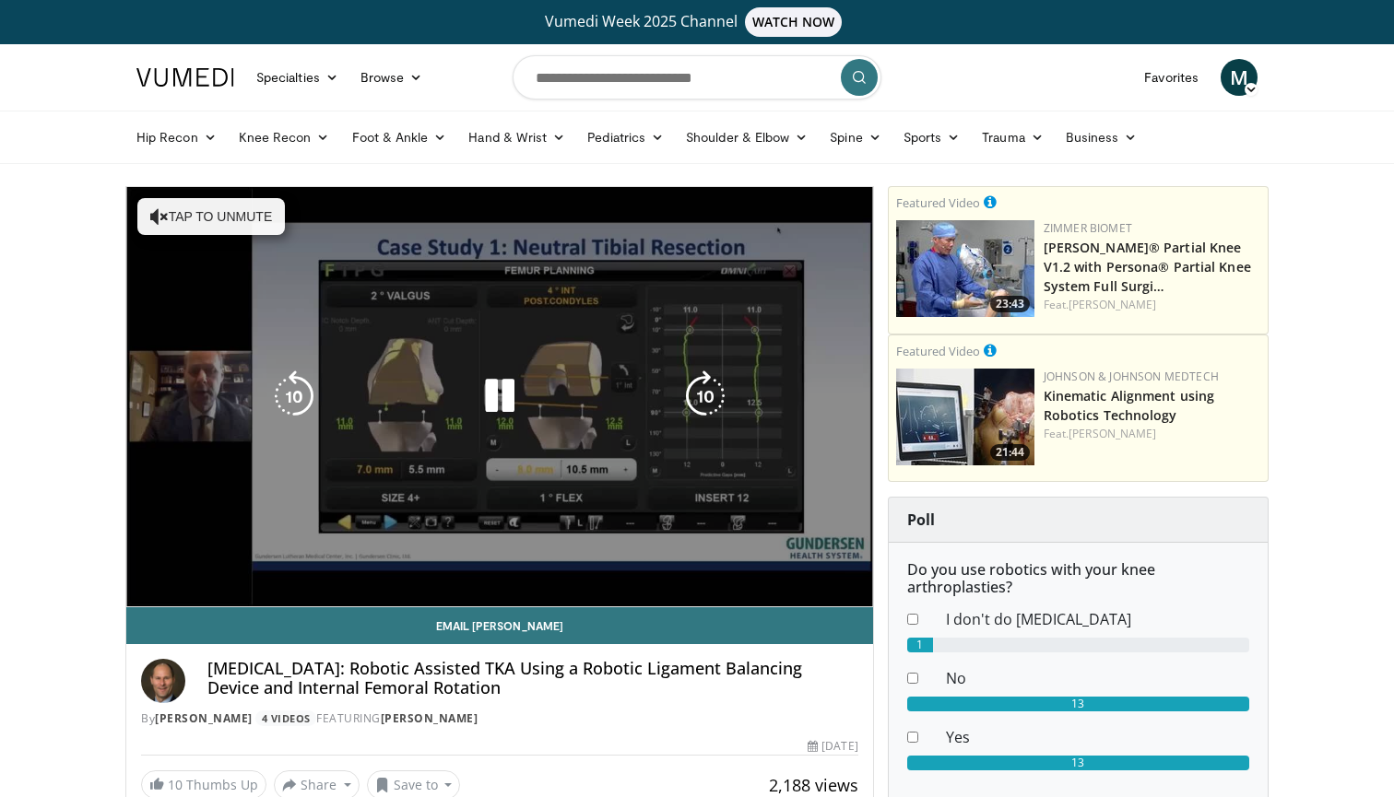
click at [464, 589] on div "Loaded : 17.38% 0:50 3:28" at bounding box center [499, 598] width 747 height 18
